Goal: Information Seeking & Learning: Learn about a topic

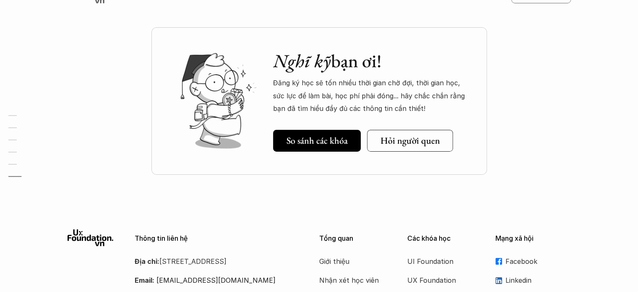
scroll to position [2861, 0]
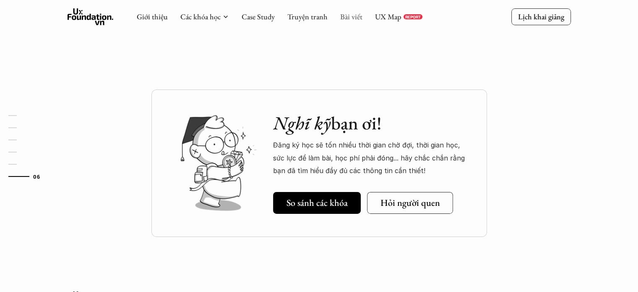
click at [358, 15] on link "Bài viết" at bounding box center [351, 17] width 22 height 10
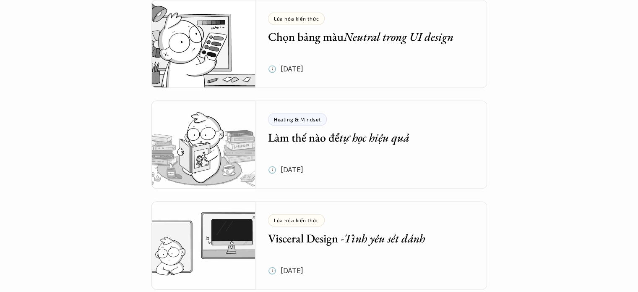
scroll to position [1300, 0]
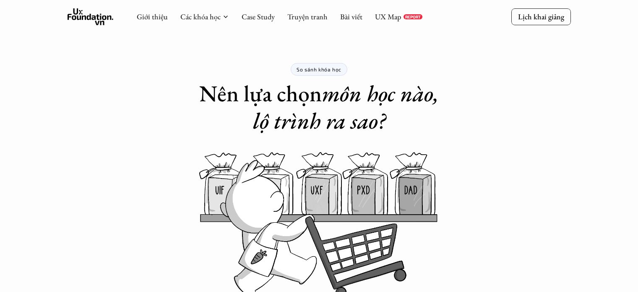
scroll to position [446, 0]
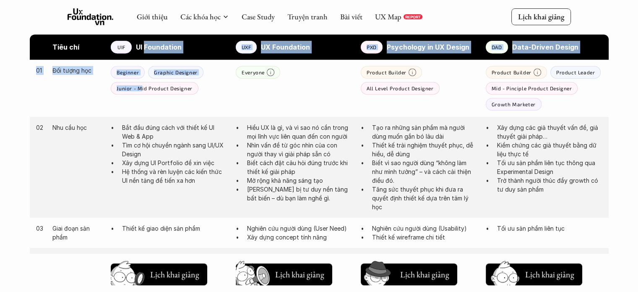
drag, startPoint x: 145, startPoint y: 45, endPoint x: 141, endPoint y: 94, distance: 48.4
click at [141, 94] on div "Junior - Mid Product Designer" at bounding box center [154, 88] width 87 height 13
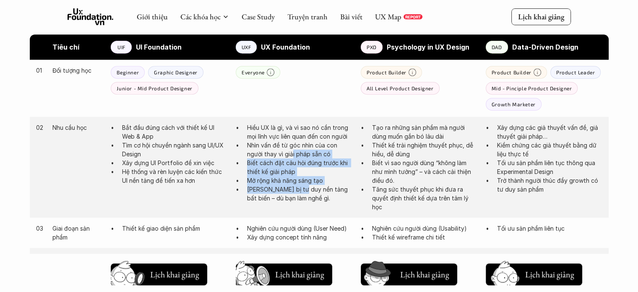
drag, startPoint x: 292, startPoint y: 154, endPoint x: 300, endPoint y: 191, distance: 37.7
click at [300, 191] on ul "Hiểu UX là gì, và vì sao nó cần trong mọi lĩnh vực liên quan đến con người Nhìn…" at bounding box center [294, 162] width 117 height 79
click at [300, 191] on p "Trang bị tư duy nền tảng bất biến – dù bạn làm nghề gì." at bounding box center [299, 194] width 105 height 18
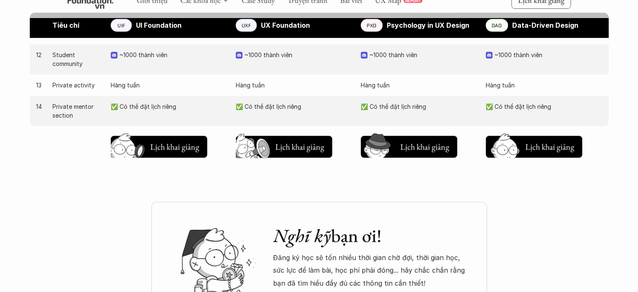
scroll to position [1117, 0]
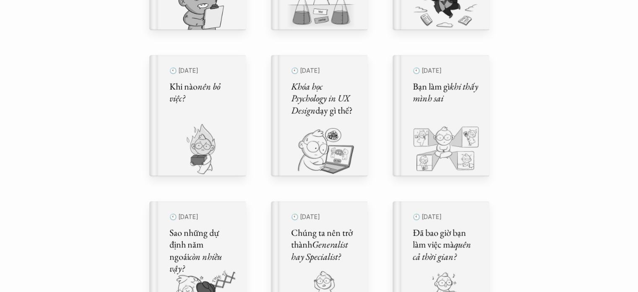
scroll to position [461, 0]
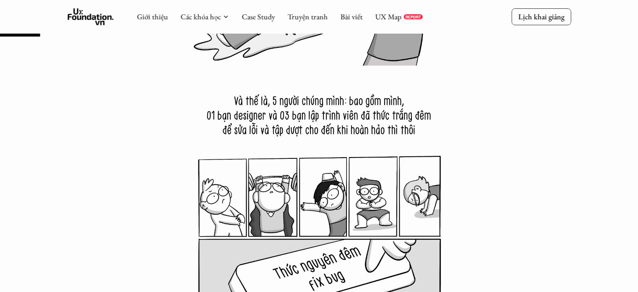
scroll to position [626, 0]
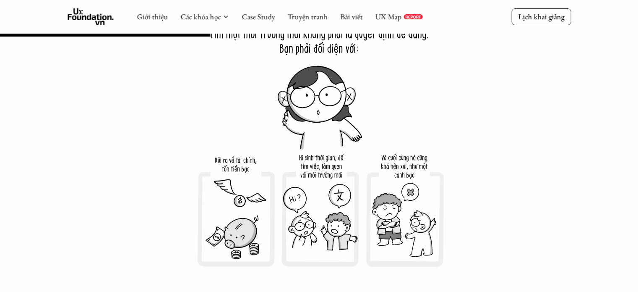
scroll to position [3482, 0]
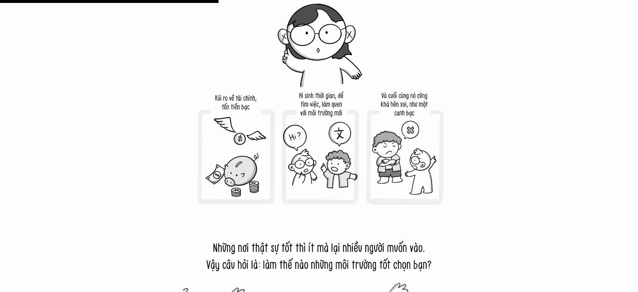
click at [412, 170] on img at bounding box center [319, 79] width 273 height 273
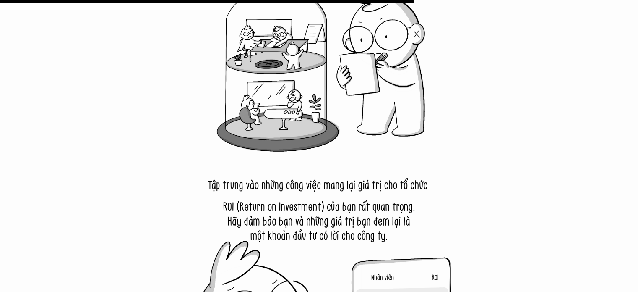
scroll to position [6544, 0]
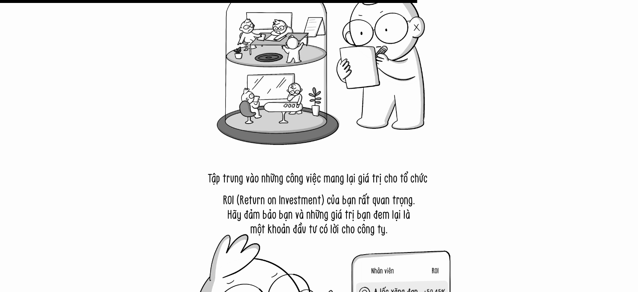
click at [321, 224] on img at bounding box center [319, 289] width 273 height 273
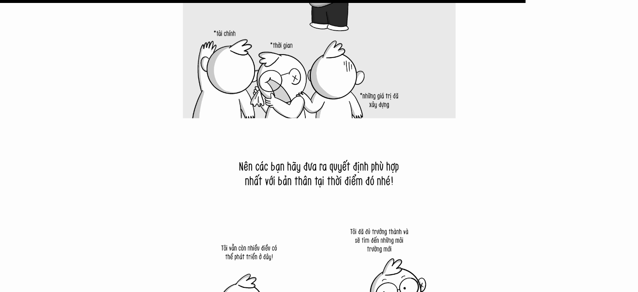
scroll to position [8264, 0]
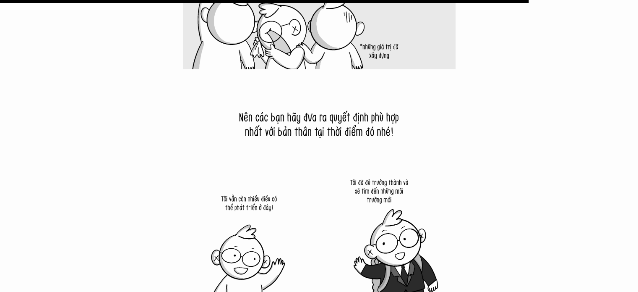
click at [357, 115] on img at bounding box center [319, 205] width 273 height 273
drag, startPoint x: 357, startPoint y: 115, endPoint x: 349, endPoint y: 133, distance: 20.5
click at [349, 133] on img at bounding box center [319, 205] width 273 height 273
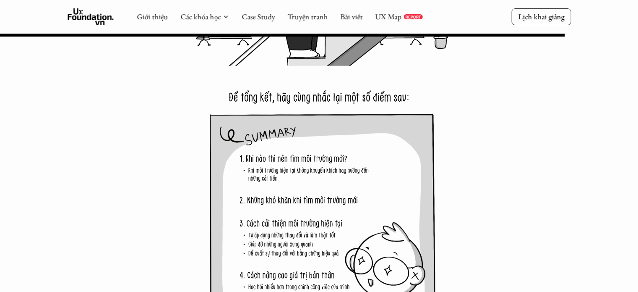
scroll to position [8810, 0]
